Goal: Transaction & Acquisition: Subscribe to service/newsletter

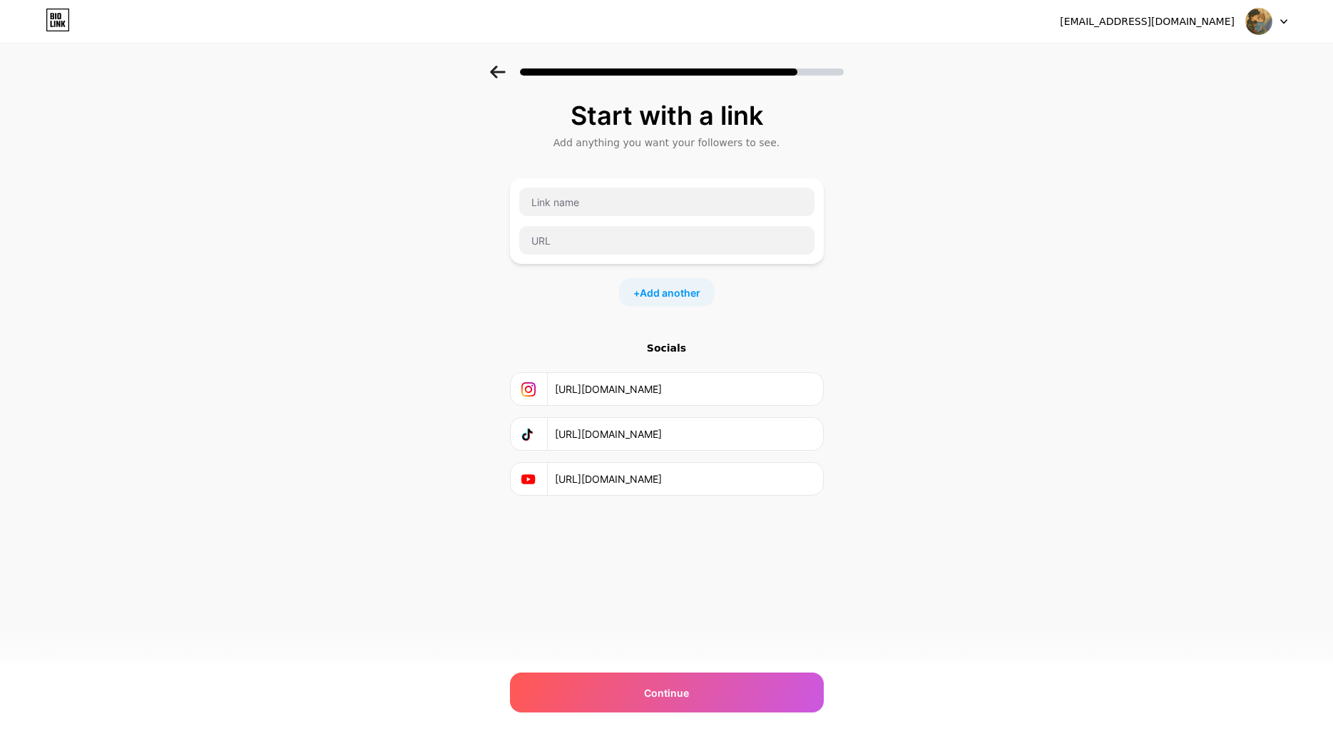
click at [669, 689] on span "Continue" at bounding box center [666, 692] width 45 height 15
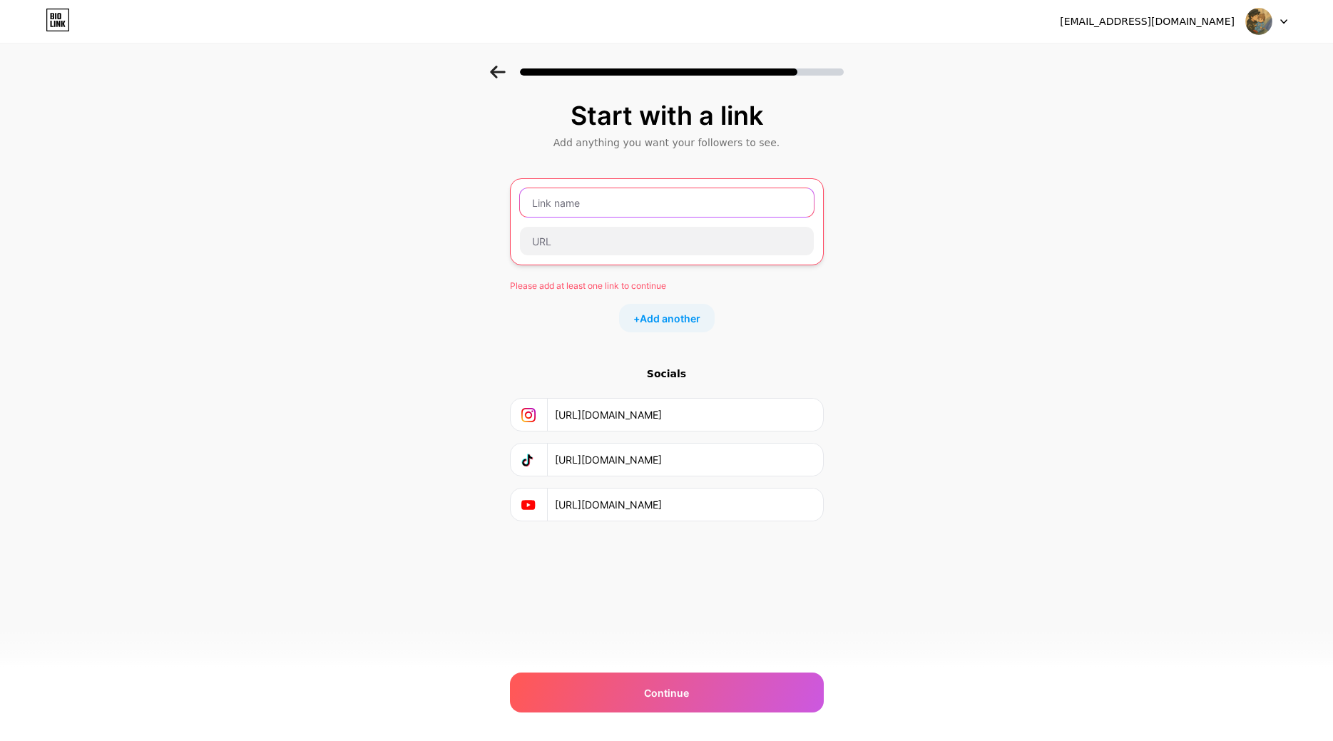
click at [574, 209] on input "text" at bounding box center [667, 202] width 294 height 29
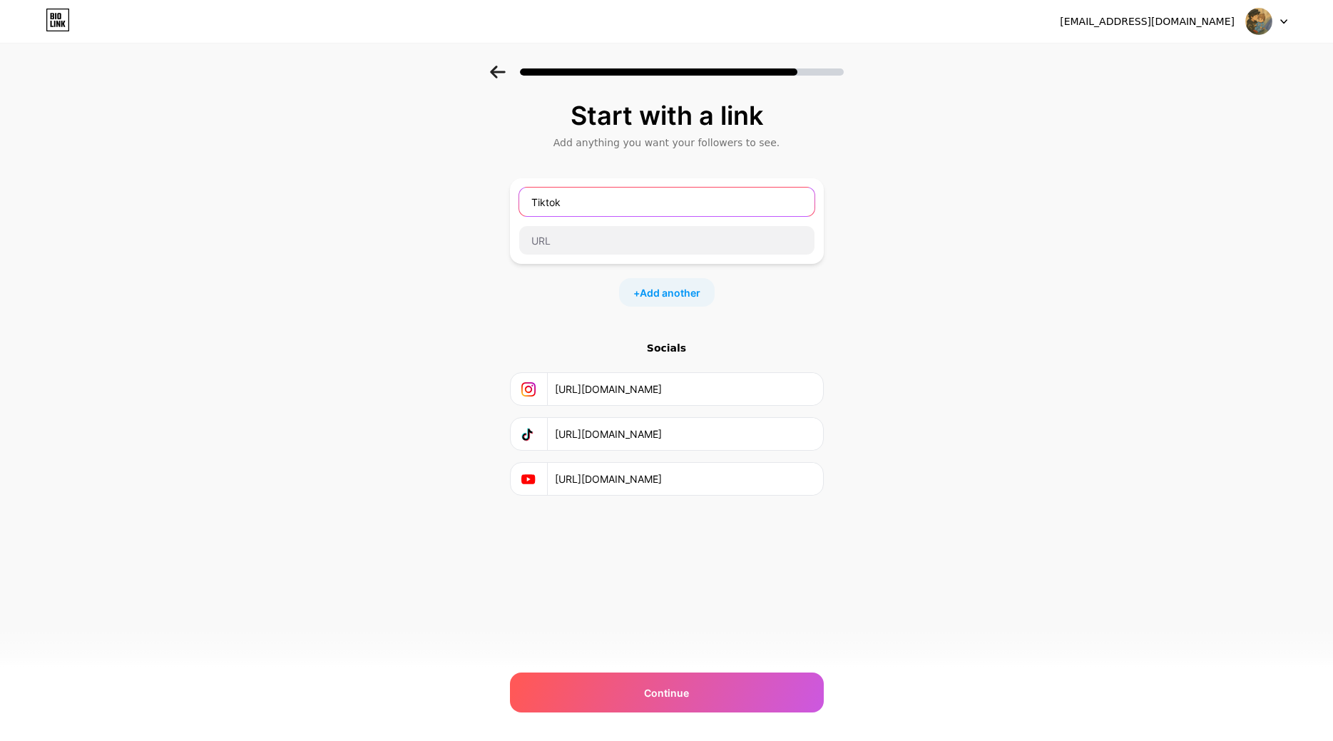
type input "Tiktok"
drag, startPoint x: 781, startPoint y: 434, endPoint x: 532, endPoint y: 442, distance: 249.0
click at [555, 442] on input "[URL][DOMAIN_NAME]" at bounding box center [684, 434] width 259 height 32
click at [563, 237] on input "text" at bounding box center [666, 240] width 295 height 29
paste input "[URL][DOMAIN_NAME]"
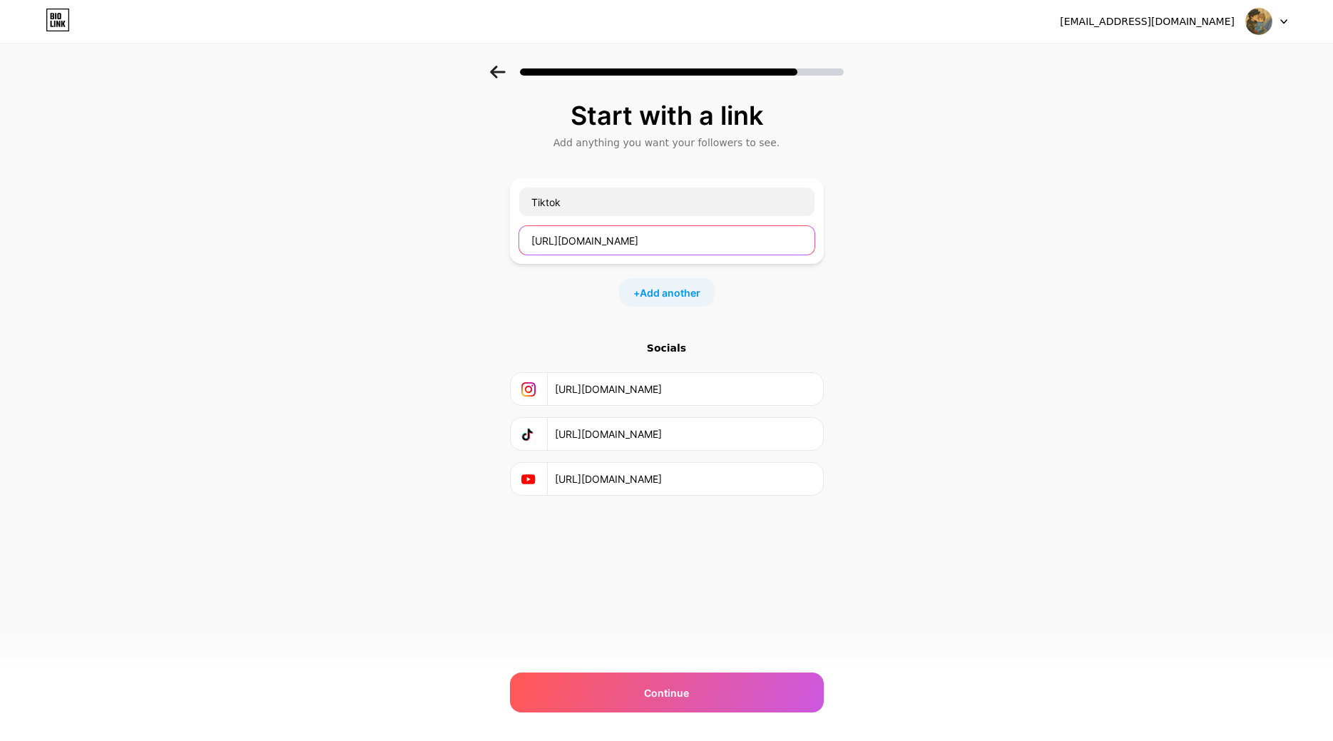
type input "[URL][DOMAIN_NAME]"
click at [687, 480] on input "[URL][DOMAIN_NAME]" at bounding box center [684, 479] width 259 height 32
type input "[URL][DOMAIN_NAME]"
click at [691, 395] on input "[URL][DOMAIN_NAME]" at bounding box center [684, 389] width 259 height 32
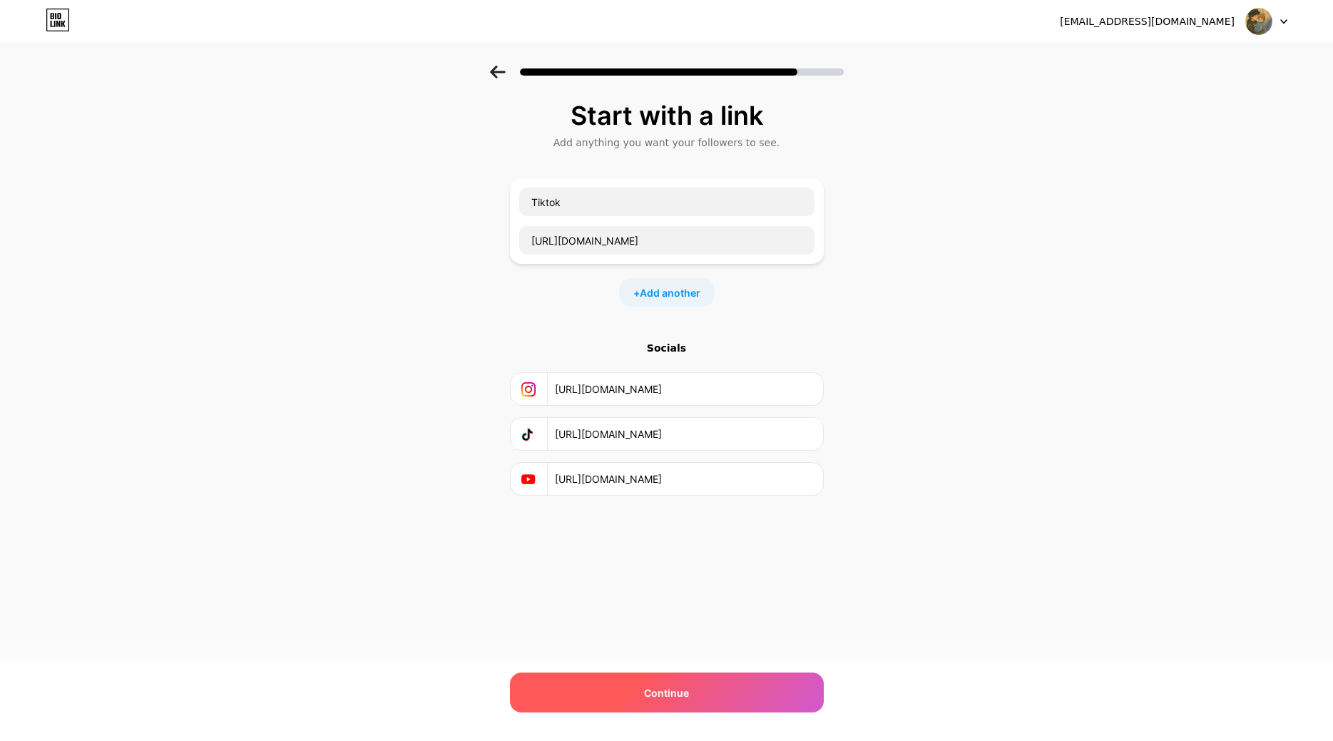
type input "[URL][DOMAIN_NAME]"
click at [668, 698] on span "Continue" at bounding box center [666, 692] width 45 height 15
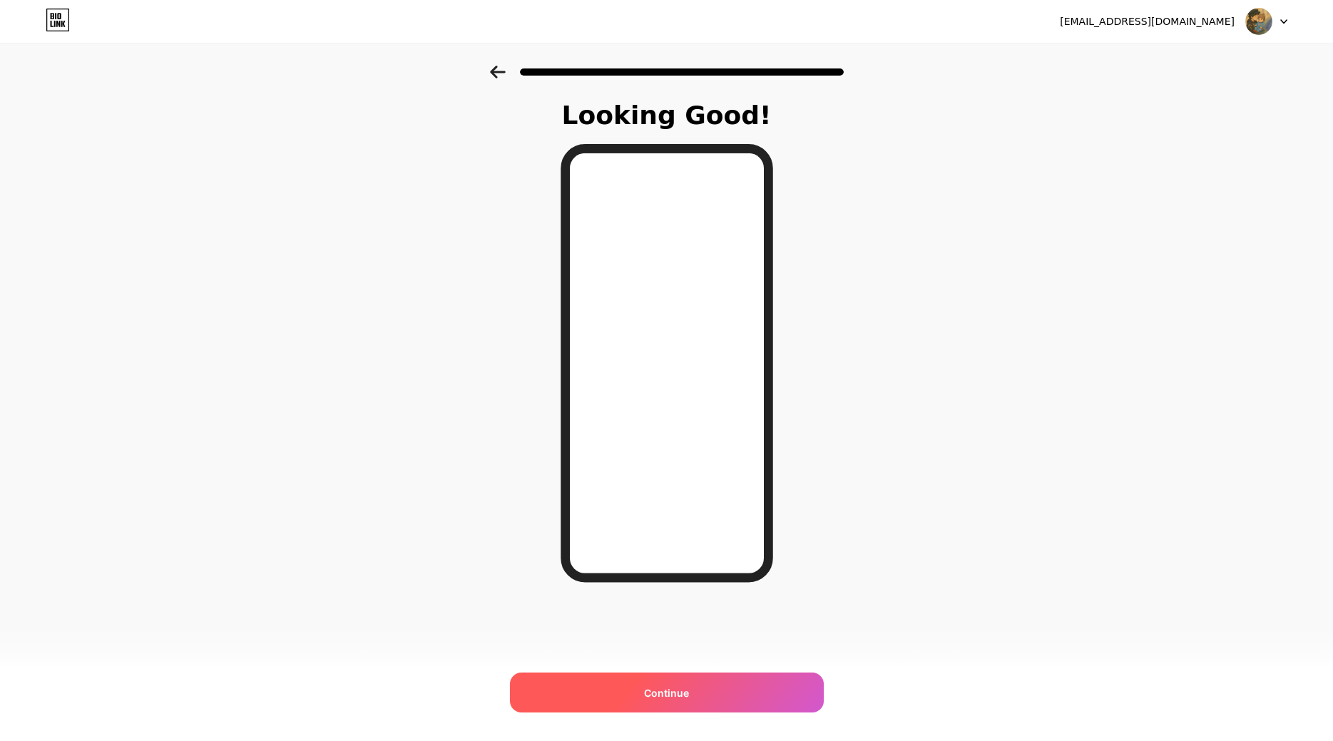
click at [670, 688] on span "Continue" at bounding box center [666, 692] width 45 height 15
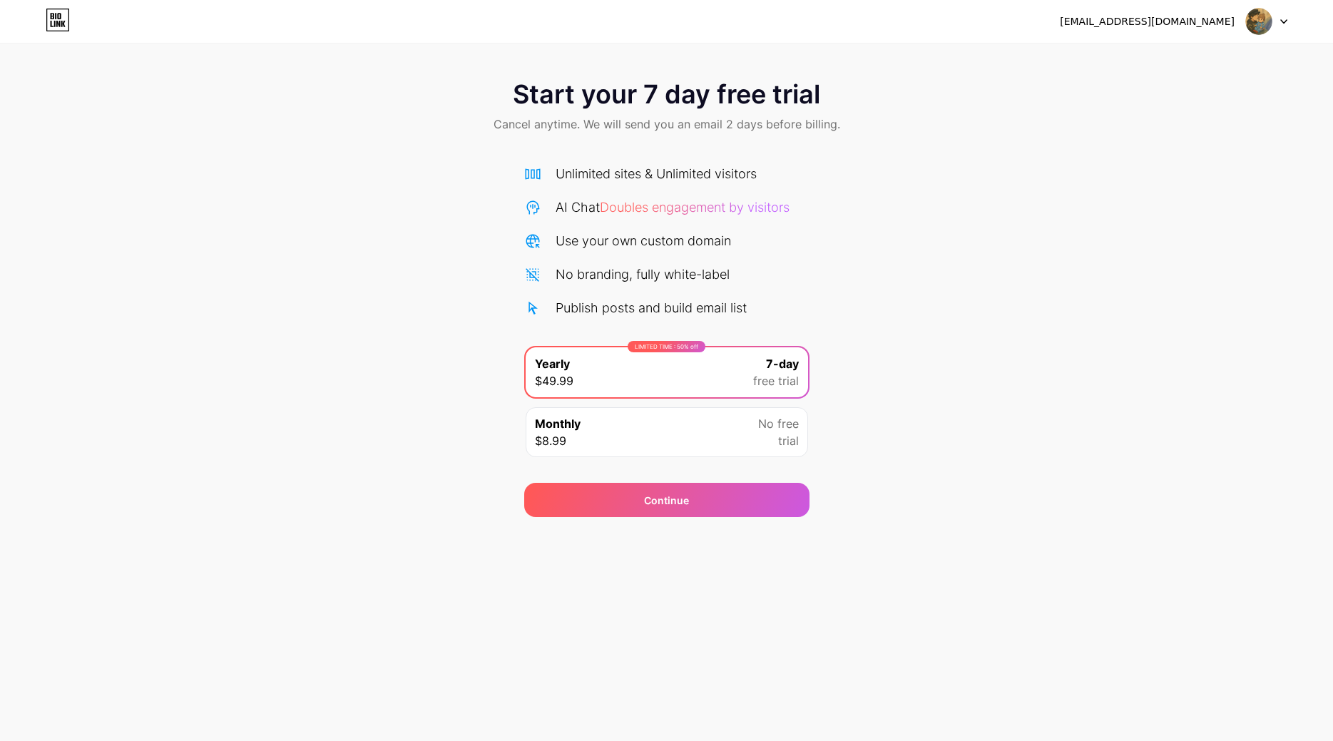
click at [66, 32] on link at bounding box center [58, 22] width 24 height 26
click at [1271, 20] on img at bounding box center [1258, 21] width 27 height 27
click at [1188, 28] on div "[EMAIL_ADDRESS][DOMAIN_NAME]" at bounding box center [1147, 21] width 175 height 15
click at [776, 265] on div "No branding, fully white-label" at bounding box center [666, 274] width 285 height 19
click at [644, 429] on div "Monthly $8.99 No free trial" at bounding box center [666, 432] width 282 height 50
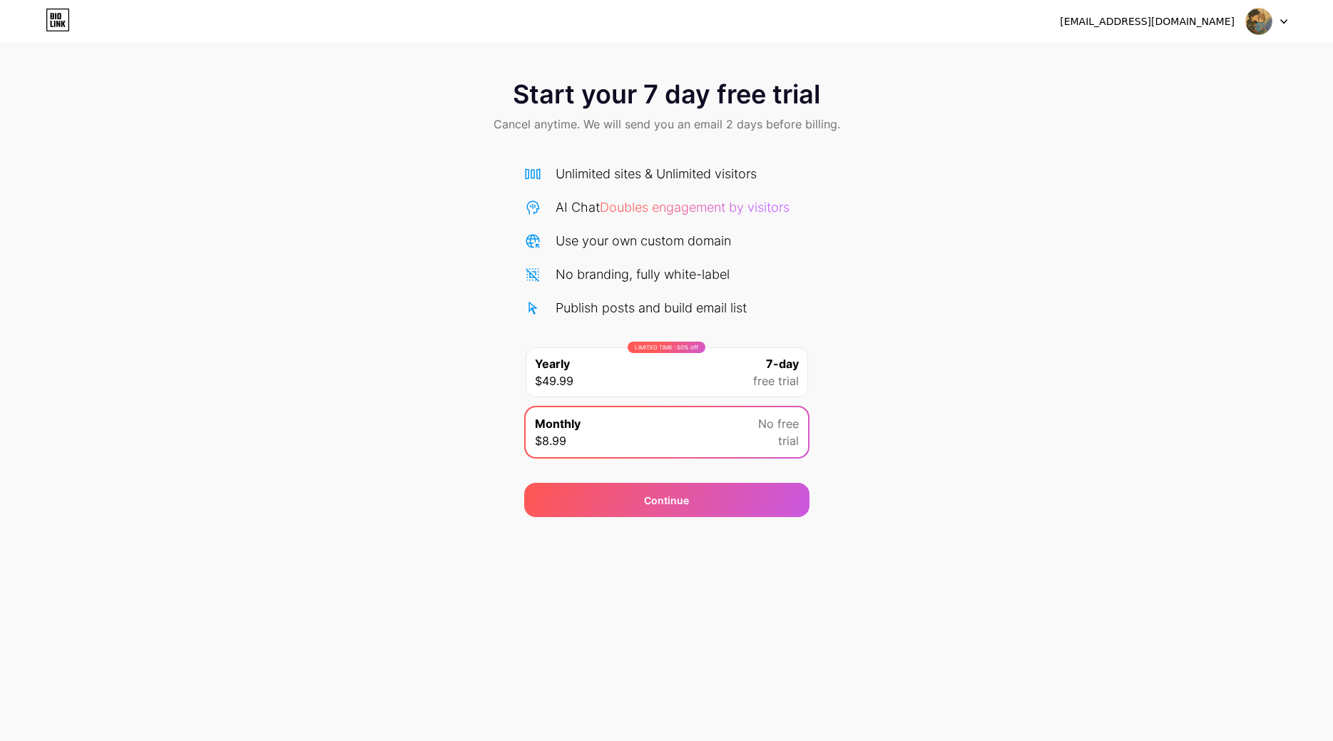
click at [636, 373] on div "LIMITED TIME : 50% off Yearly $49.99 7-day free trial" at bounding box center [666, 372] width 282 height 50
click at [653, 209] on span "Doubles engagement by visitors" at bounding box center [695, 207] width 190 height 15
click at [598, 169] on div "Unlimited sites & Unlimited visitors" at bounding box center [655, 173] width 201 height 19
click at [532, 168] on icon at bounding box center [532, 173] width 17 height 17
click at [65, 23] on icon at bounding box center [58, 20] width 24 height 23
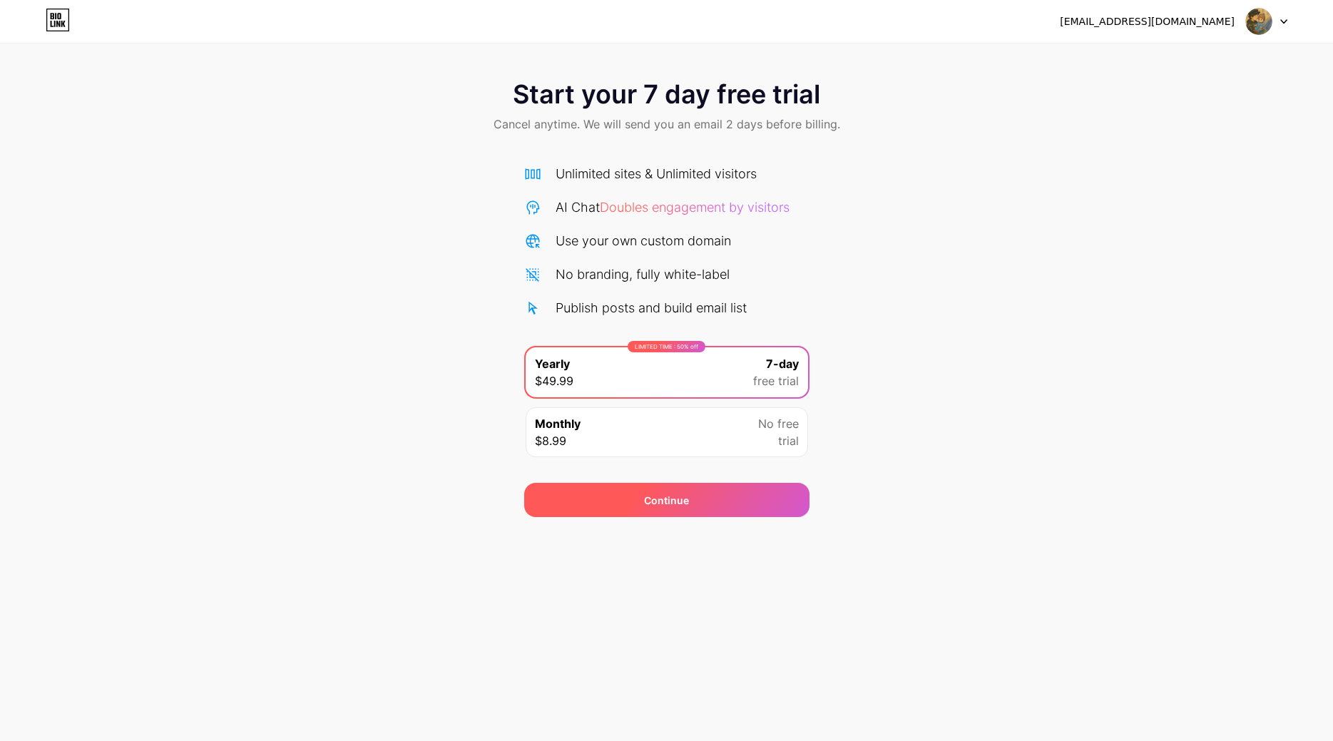
click at [696, 503] on div "Continue" at bounding box center [666, 500] width 285 height 34
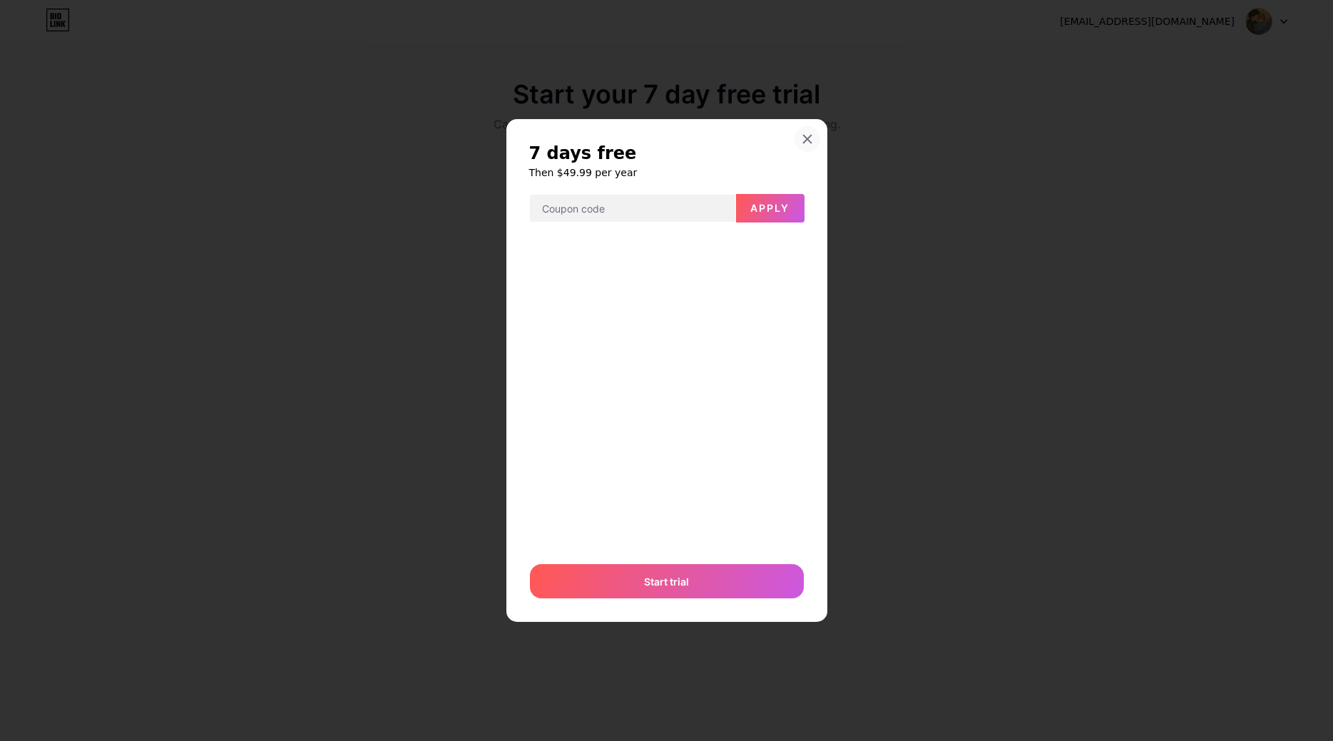
click at [812, 149] on div at bounding box center [807, 139] width 26 height 26
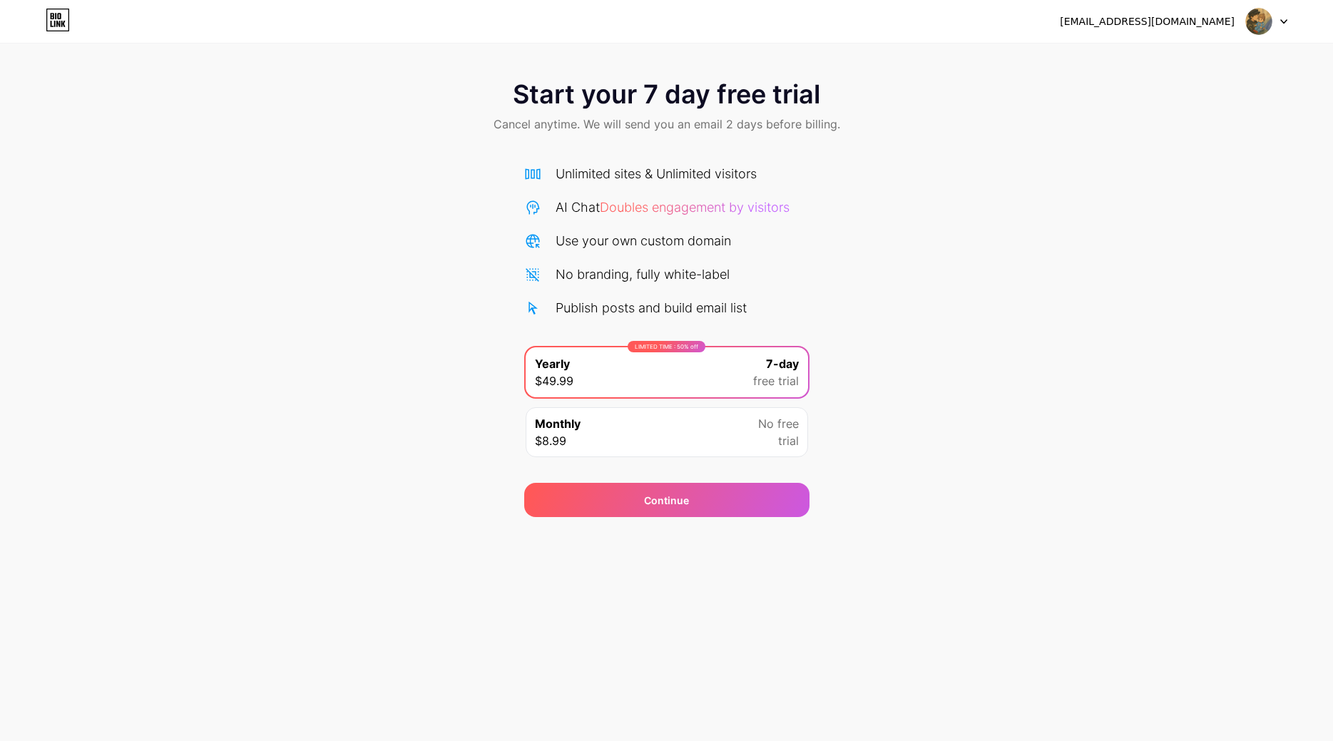
click at [64, 17] on icon at bounding box center [58, 20] width 24 height 23
click at [1282, 17] on div at bounding box center [1266, 22] width 41 height 26
click at [1009, 159] on div "Start your 7 day free trial Cancel anytime. We will send you an email 2 days be…" at bounding box center [666, 291] width 1333 height 451
click at [1181, 29] on div "[EMAIL_ADDRESS][DOMAIN_NAME]" at bounding box center [1147, 21] width 175 height 15
click at [1280, 26] on div at bounding box center [1266, 22] width 41 height 26
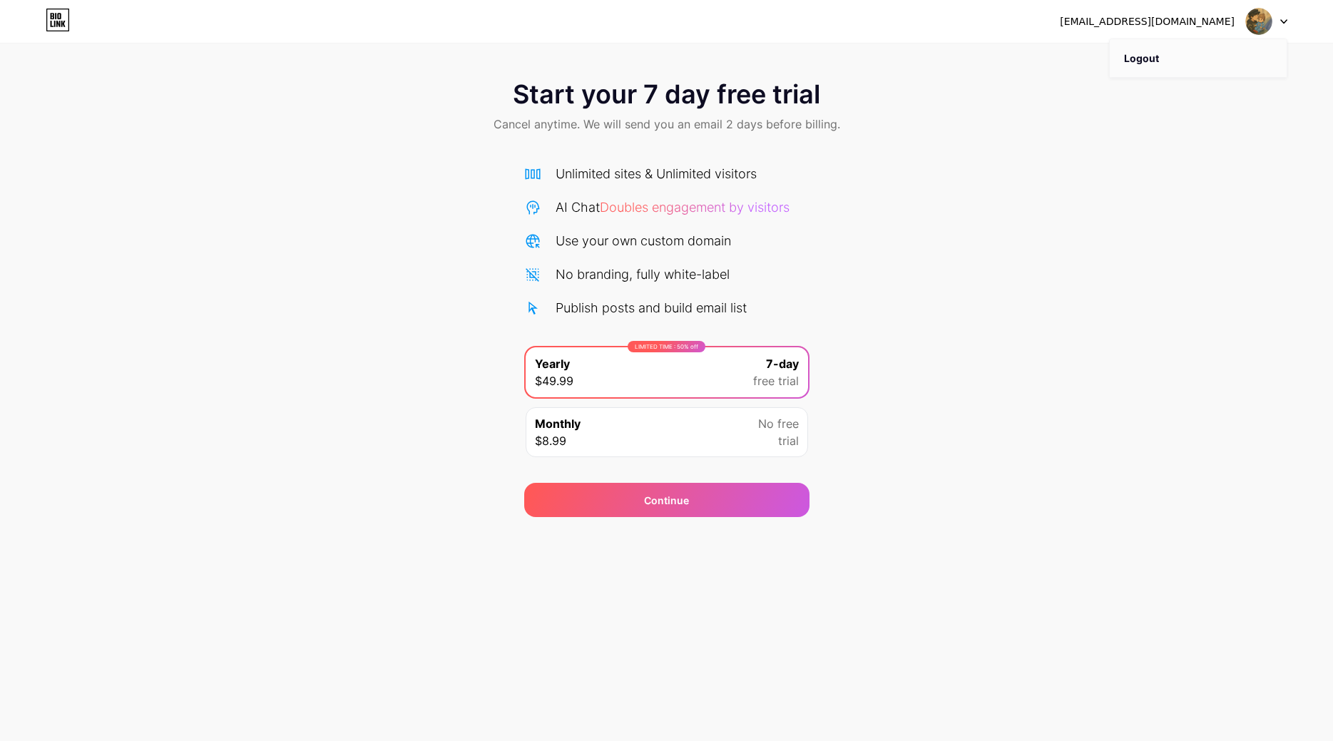
click at [1154, 63] on li "Logout" at bounding box center [1197, 58] width 177 height 39
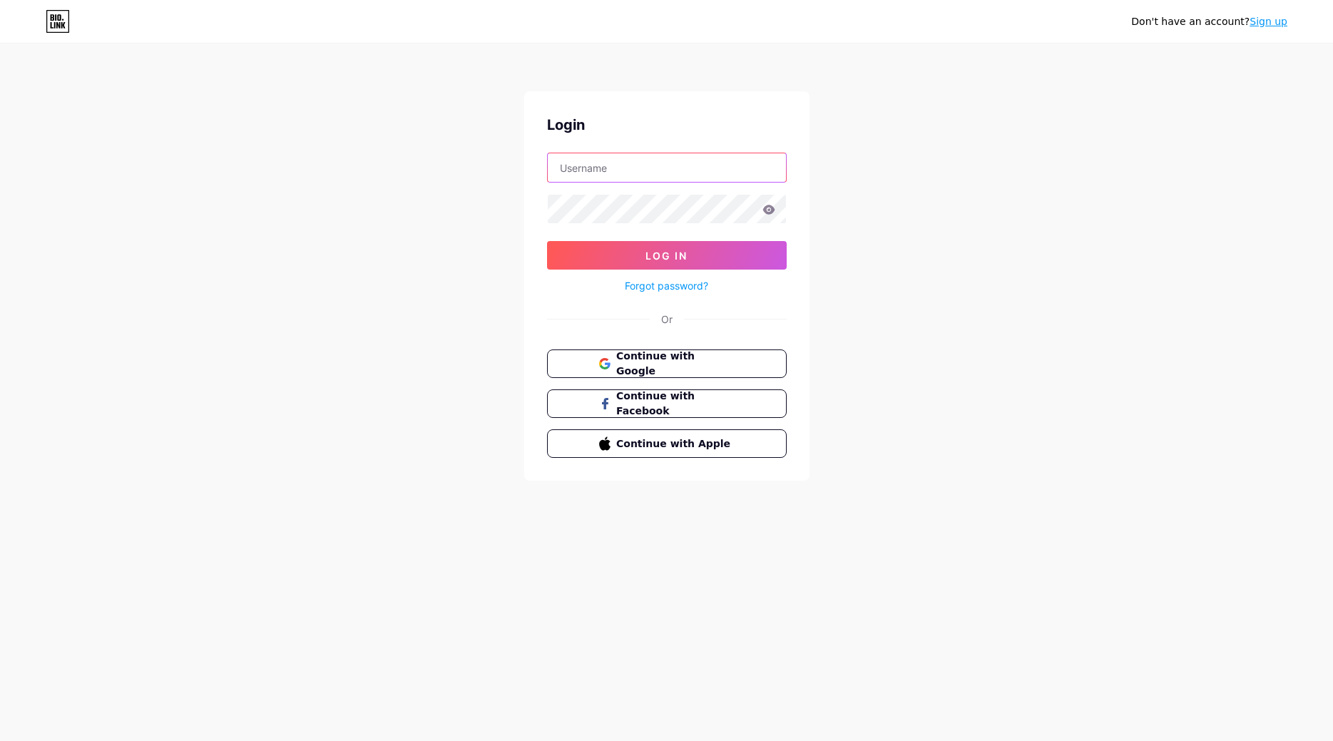
click at [667, 175] on input "text" at bounding box center [667, 167] width 238 height 29
click at [616, 167] on input "text" at bounding box center [667, 167] width 238 height 29
type input "[EMAIL_ADDRESS][DOMAIN_NAME]"
click at [689, 253] on button "Log In" at bounding box center [667, 255] width 240 height 29
